Goal: Check status: Check status

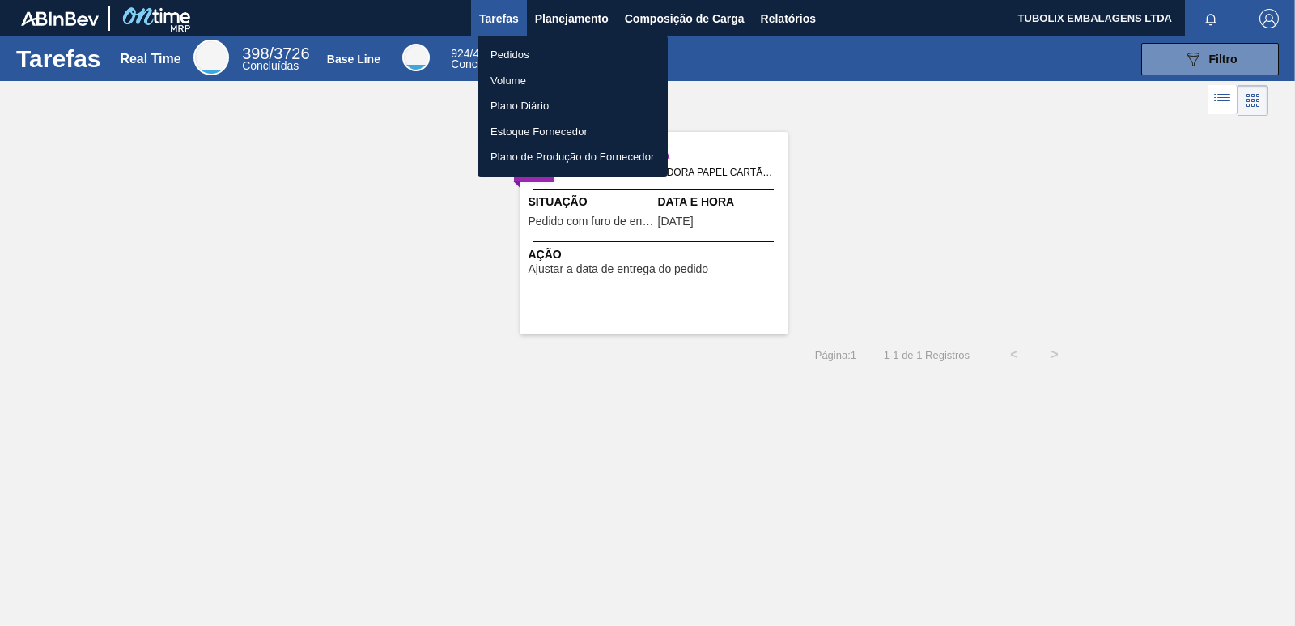
click at [520, 53] on li "Pedidos" at bounding box center [572, 55] width 190 height 26
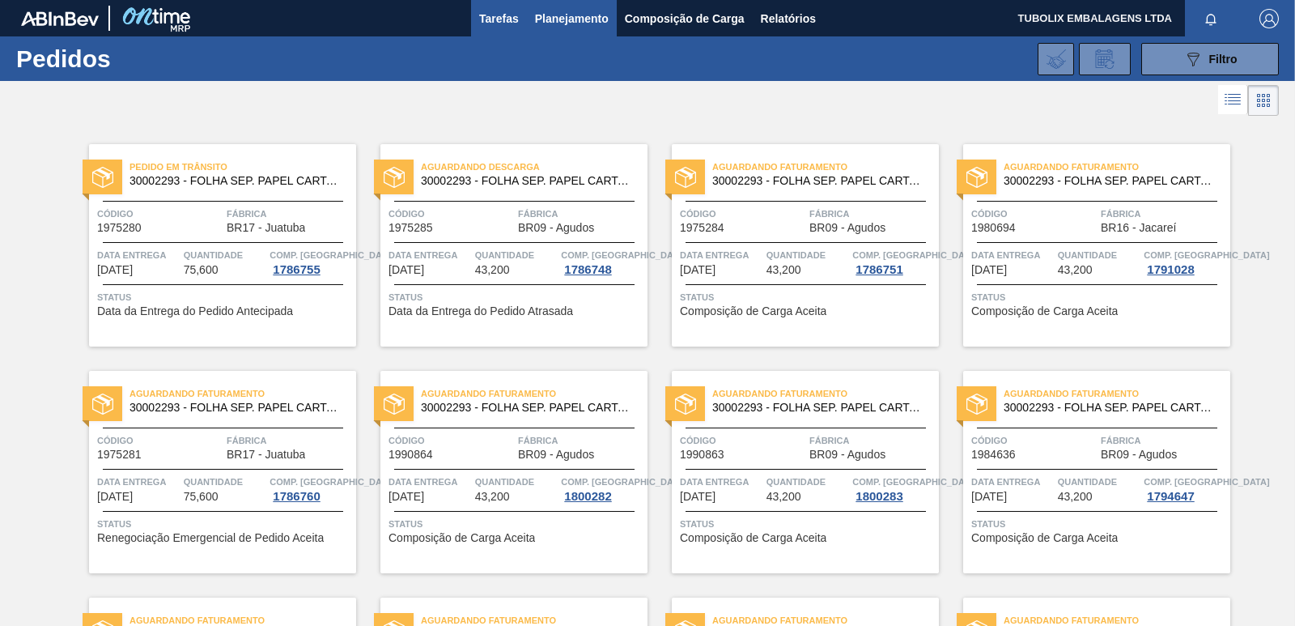
click at [498, 13] on span "Tarefas" at bounding box center [499, 18] width 40 height 19
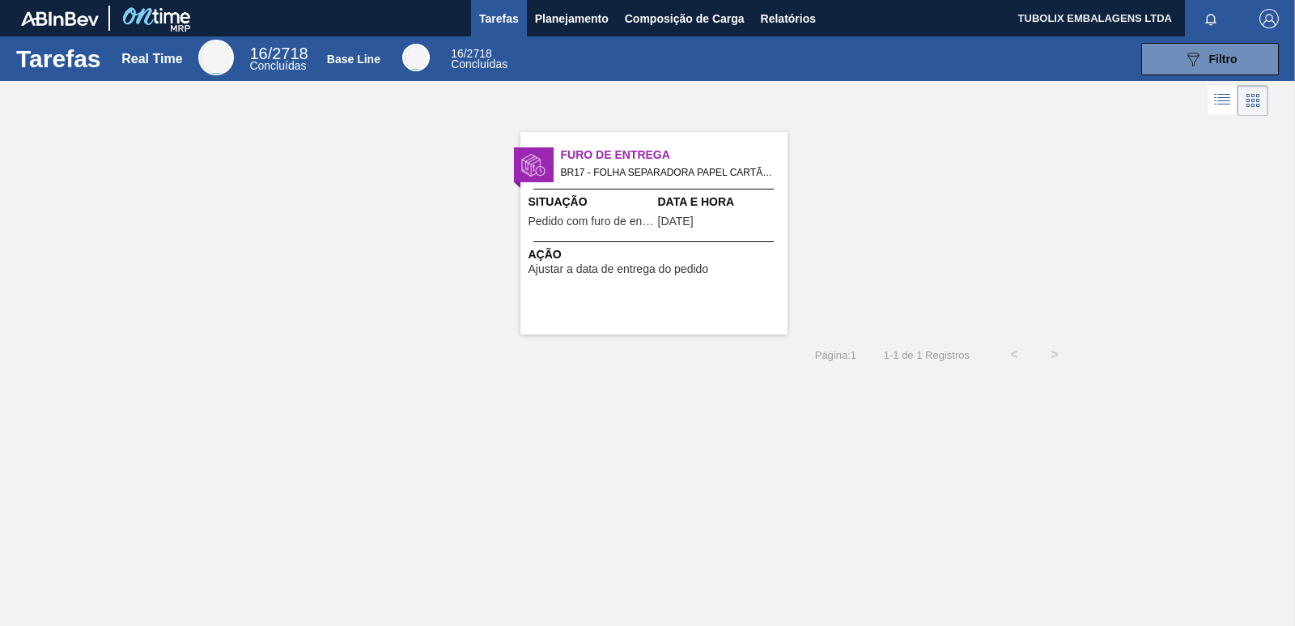
click at [630, 212] on div "Situação Pedido com furo de entrega" at bounding box center [590, 213] width 125 height 40
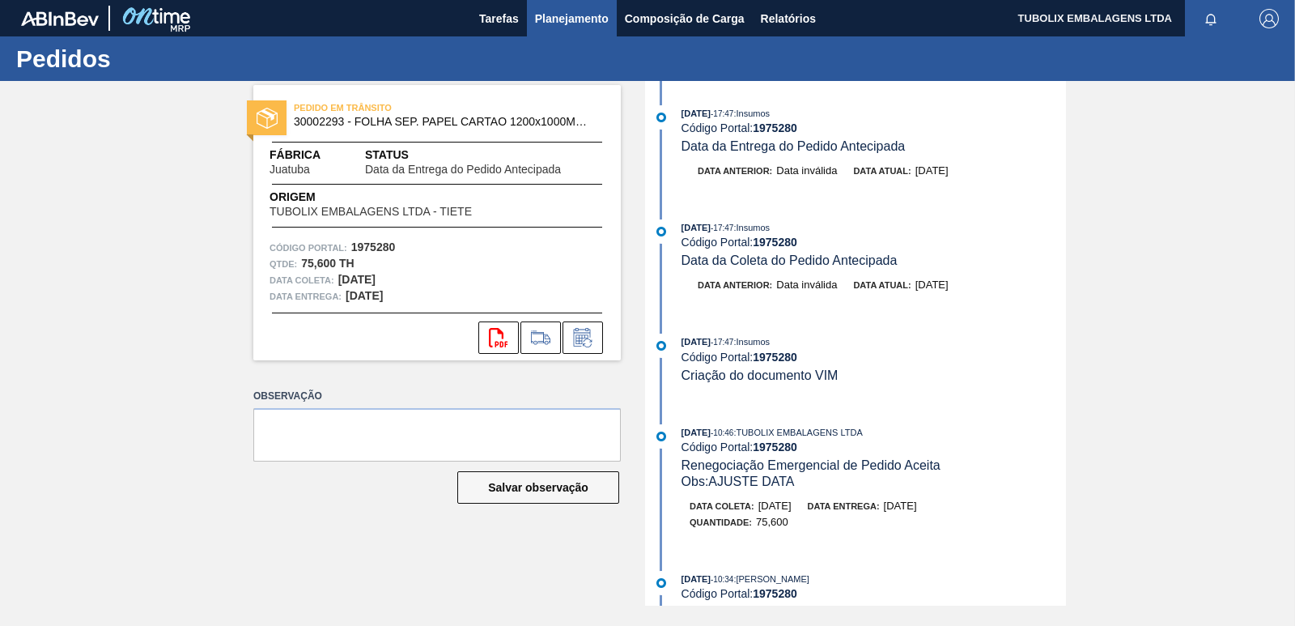
click at [564, 11] on span "Planejamento" at bounding box center [572, 18] width 74 height 19
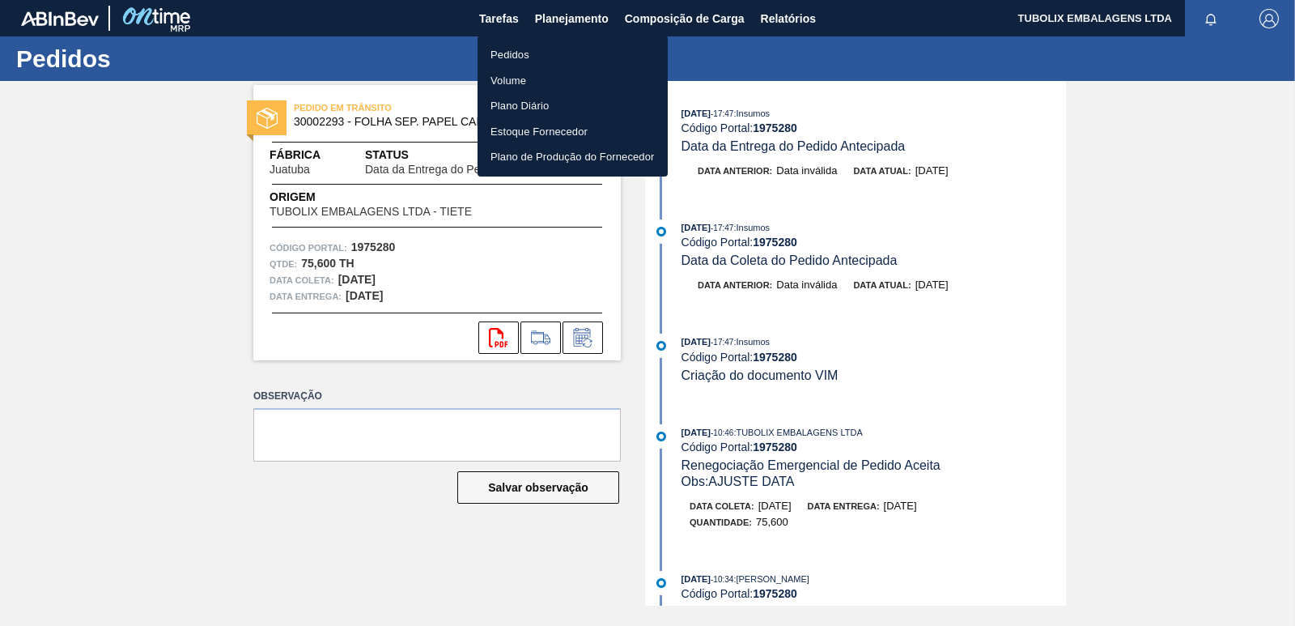
drag, startPoint x: 516, startPoint y: 48, endPoint x: 573, endPoint y: 94, distance: 73.0
click at [515, 48] on li "Pedidos" at bounding box center [572, 55] width 190 height 26
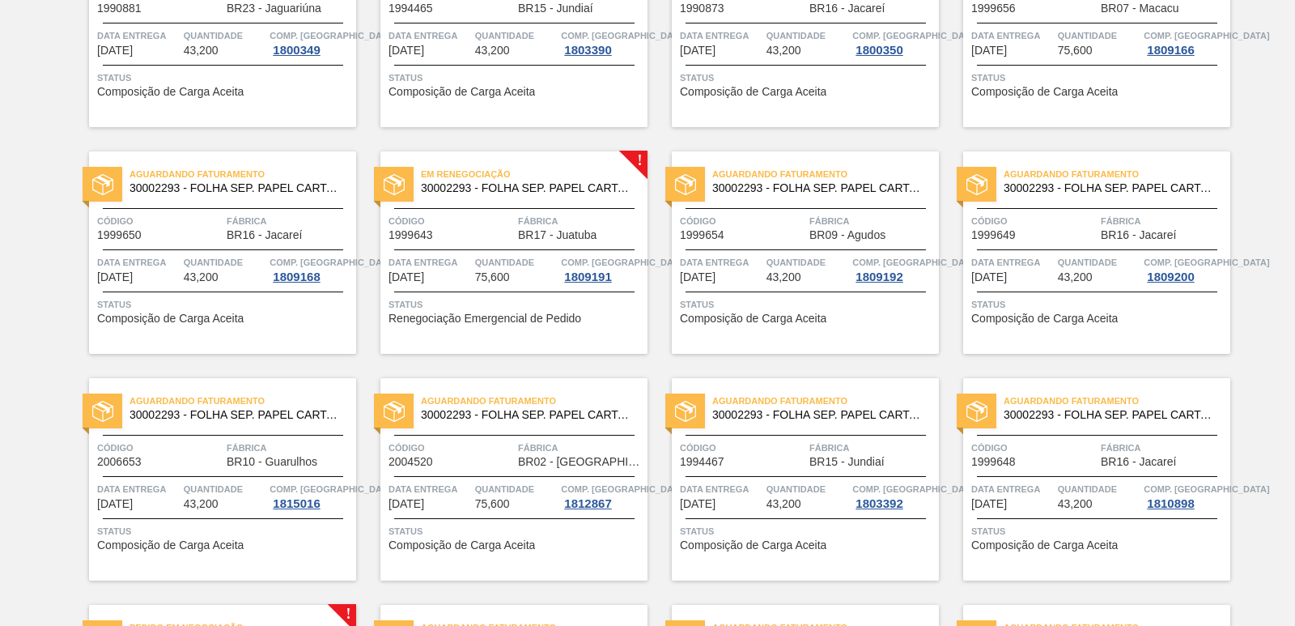
scroll to position [1537, 0]
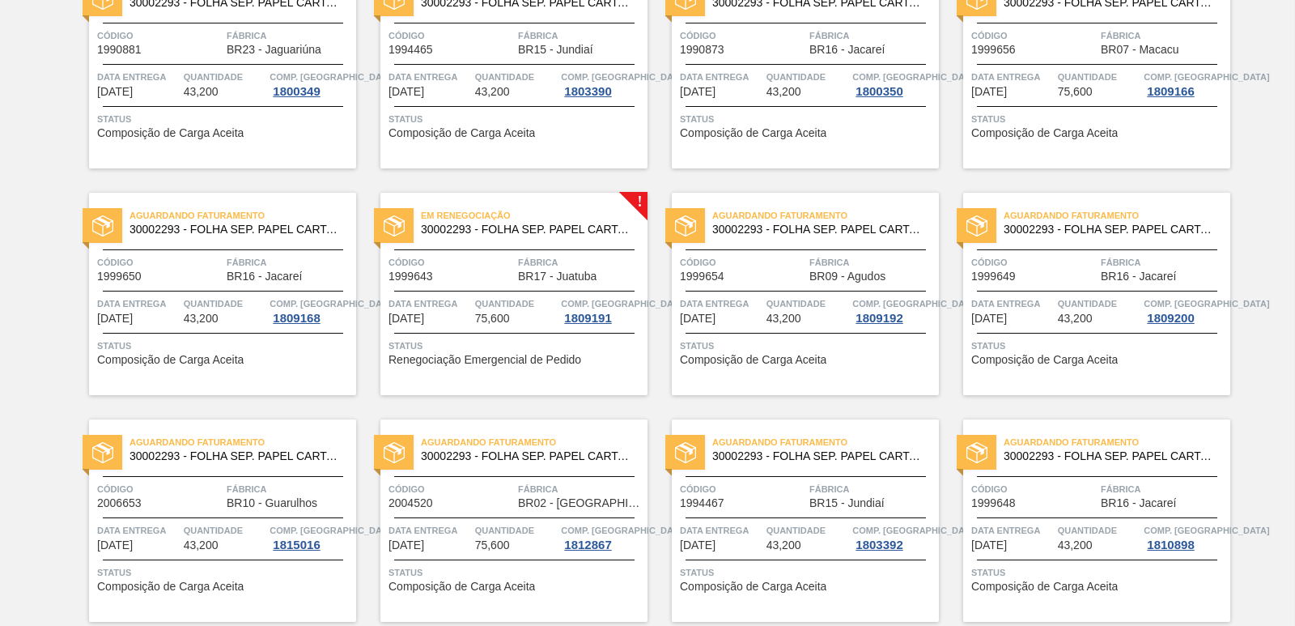
click at [532, 244] on div "Em renegociação 30002293 - FOLHA SEP. PAPEL CARTAO 1200x1000M 350g Código 19996…" at bounding box center [513, 294] width 267 height 202
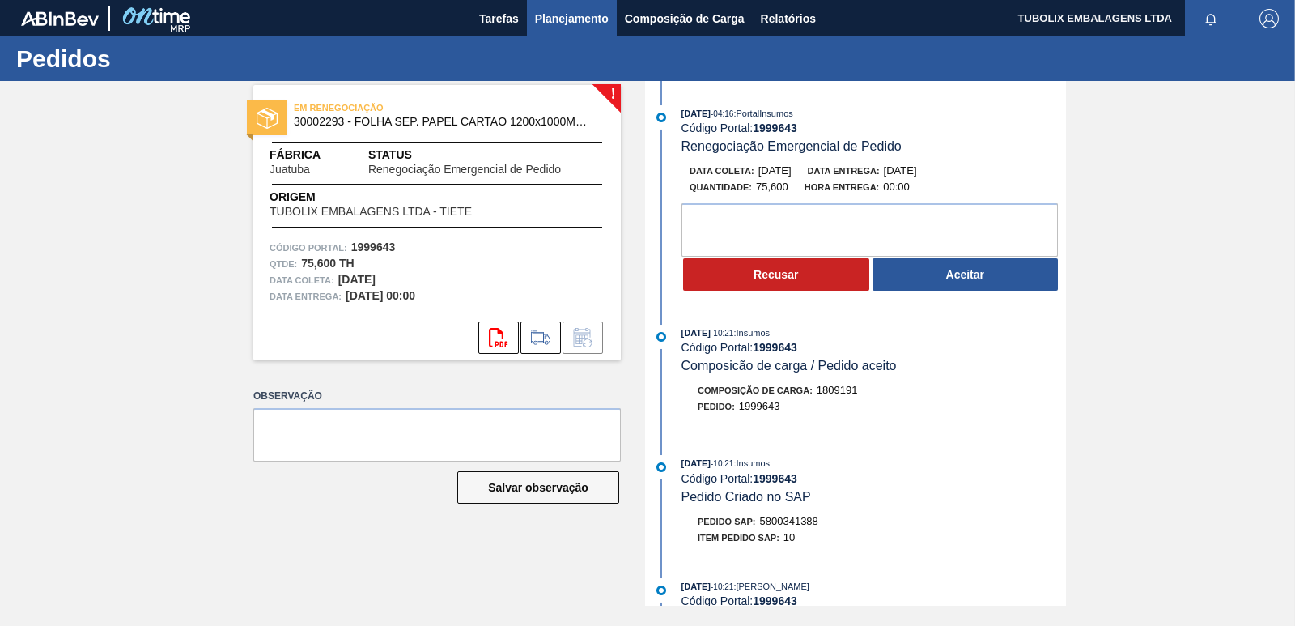
click at [584, 19] on span "Planejamento" at bounding box center [572, 18] width 74 height 19
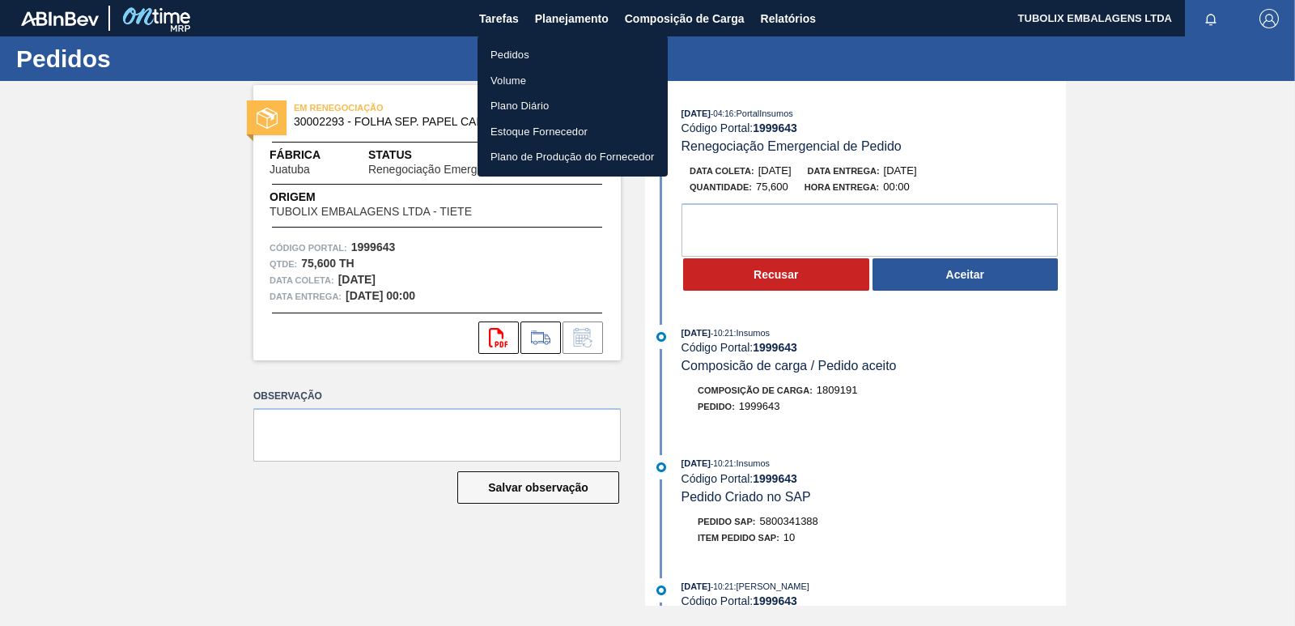
drag, startPoint x: 515, startPoint y: 53, endPoint x: 537, endPoint y: 68, distance: 26.9
click at [514, 53] on li "Pedidos" at bounding box center [572, 55] width 190 height 26
